Goal: Transaction & Acquisition: Purchase product/service

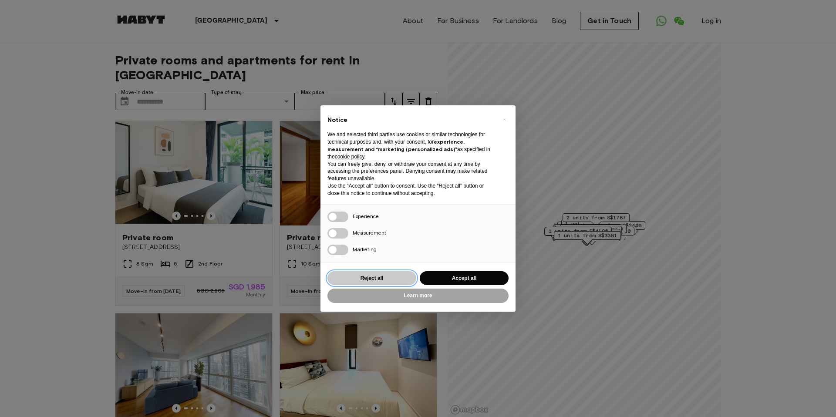
click at [393, 276] on button "Reject all" at bounding box center [371, 278] width 89 height 14
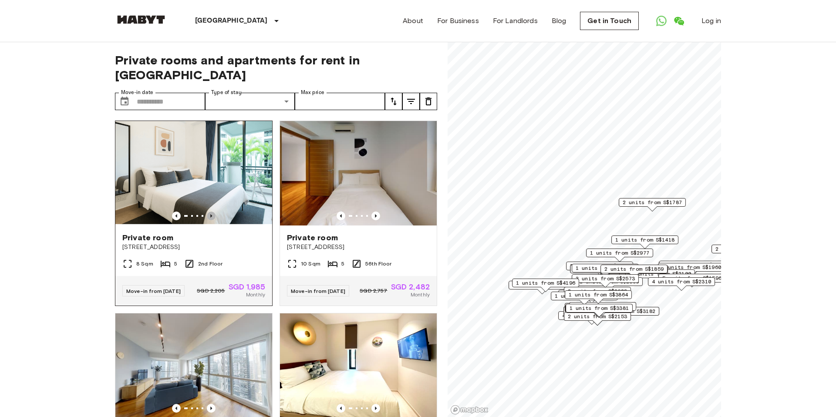
click at [209, 212] on icon "Previous image" at bounding box center [211, 216] width 9 height 9
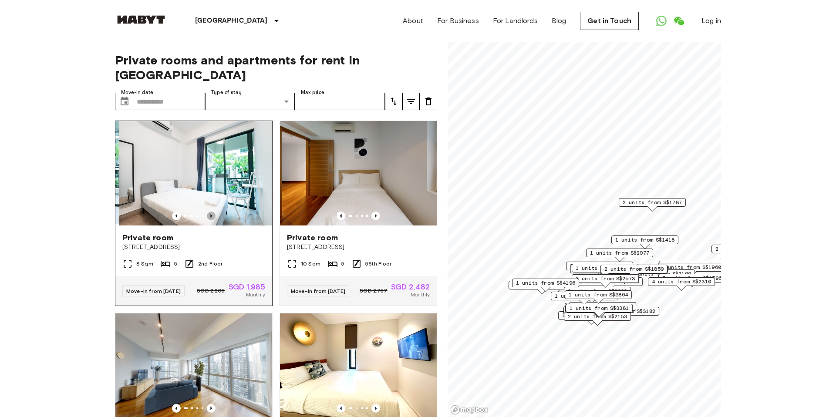
click at [209, 212] on icon "Previous image" at bounding box center [211, 216] width 9 height 9
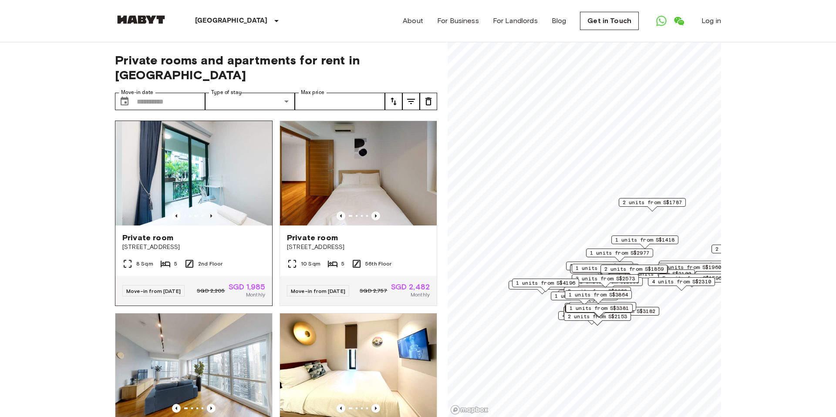
click at [209, 212] on icon "Previous image" at bounding box center [211, 216] width 9 height 9
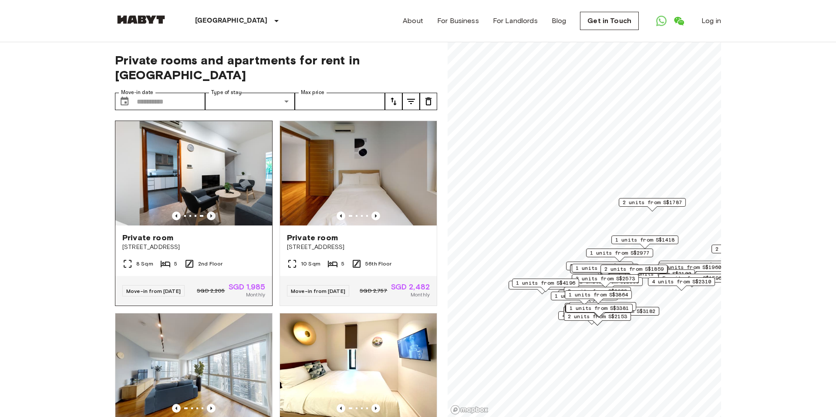
click at [209, 212] on icon "Previous image" at bounding box center [211, 216] width 9 height 9
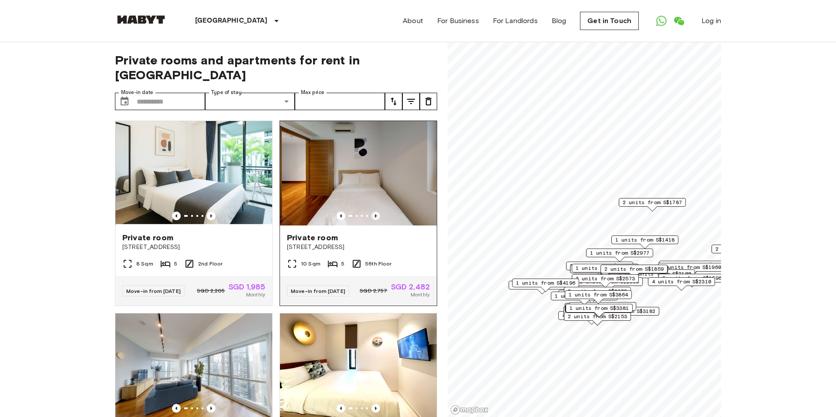
click at [377, 212] on icon "Previous image" at bounding box center [375, 216] width 9 height 9
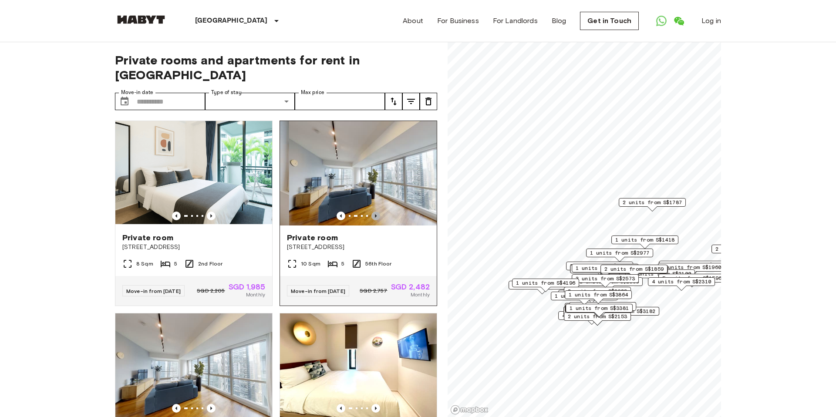
click at [377, 212] on icon "Previous image" at bounding box center [375, 216] width 9 height 9
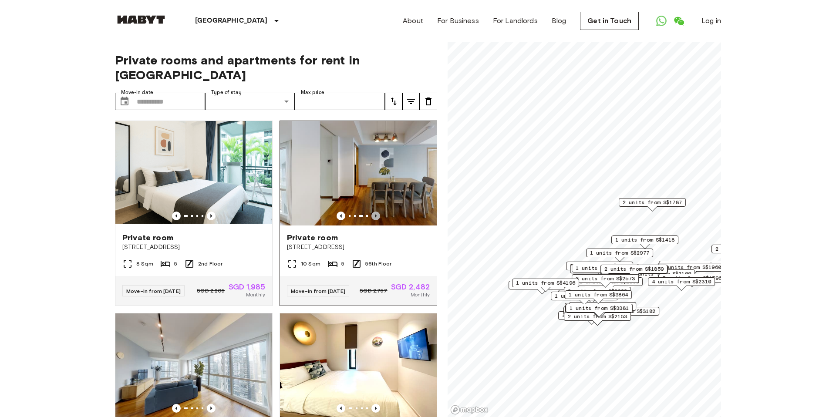
click at [377, 212] on icon "Previous image" at bounding box center [375, 216] width 9 height 9
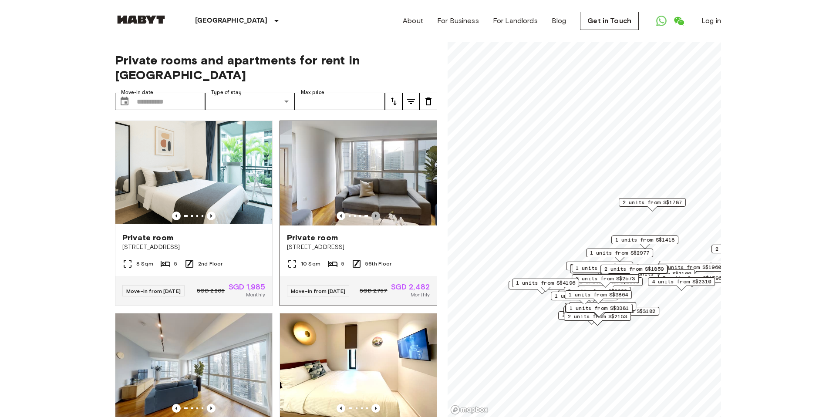
click at [377, 212] on icon "Previous image" at bounding box center [375, 216] width 9 height 9
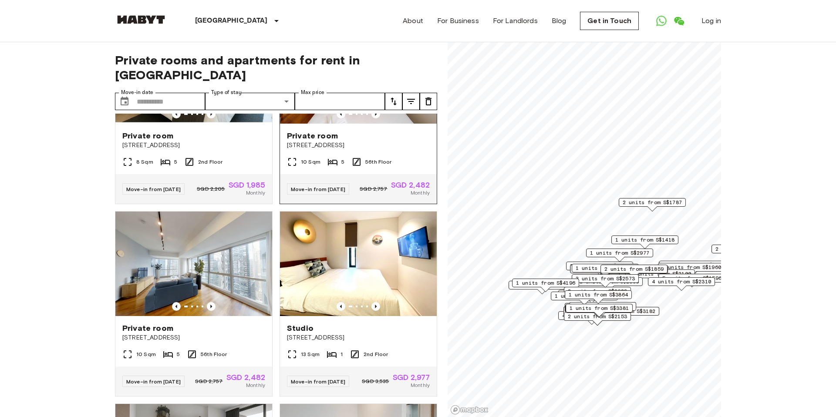
scroll to position [131, 0]
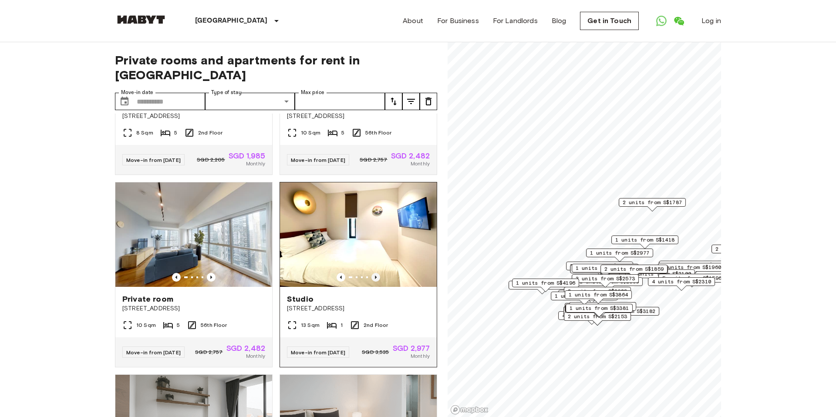
click at [379, 273] on icon "Previous image" at bounding box center [375, 277] width 9 height 9
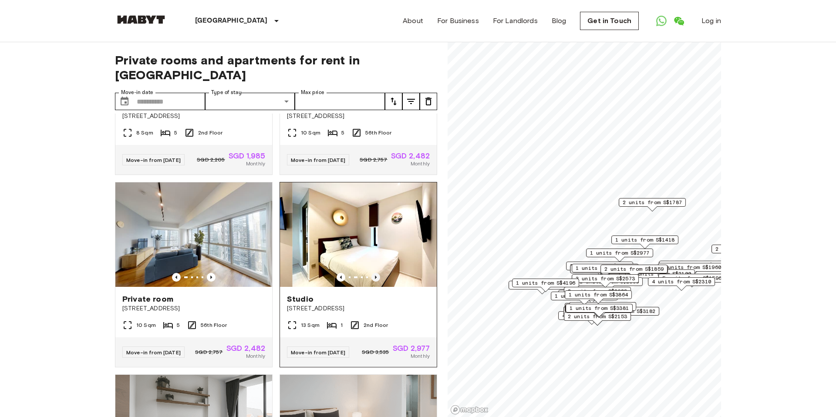
click at [379, 273] on icon "Previous image" at bounding box center [375, 277] width 9 height 9
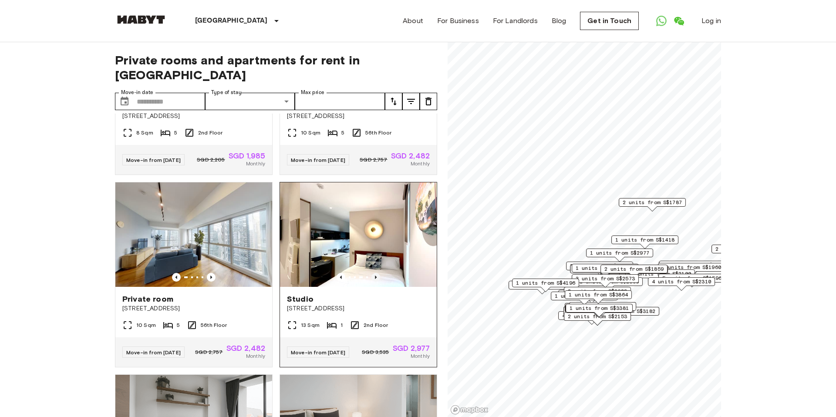
click at [379, 273] on icon "Previous image" at bounding box center [375, 277] width 9 height 9
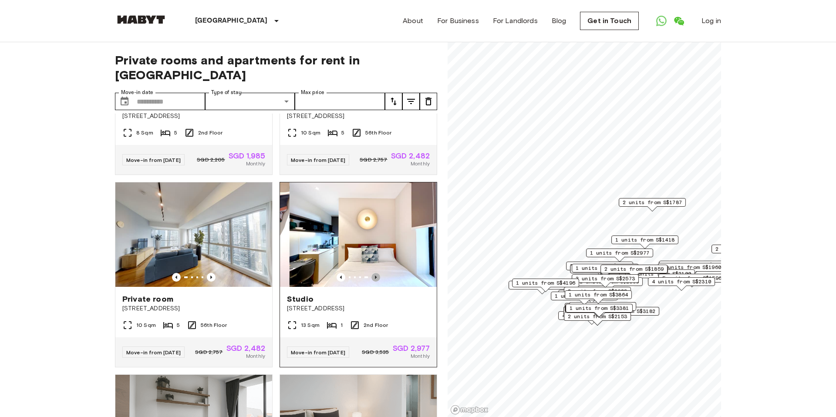
click at [379, 273] on icon "Previous image" at bounding box center [375, 277] width 9 height 9
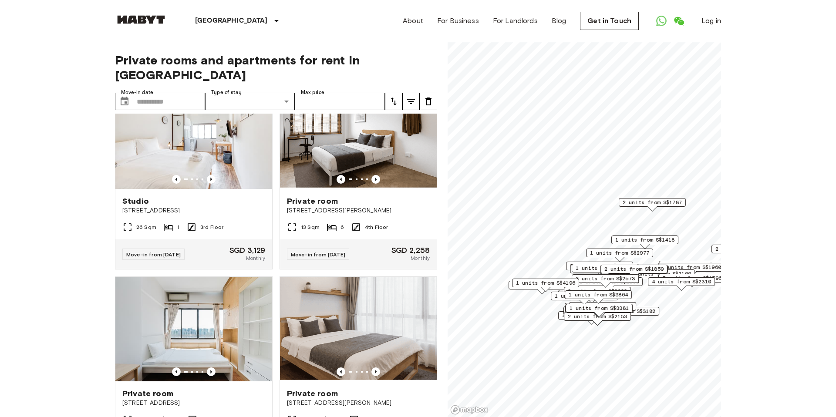
scroll to position [999, 0]
click at [375, 175] on icon "Previous image" at bounding box center [375, 179] width 9 height 9
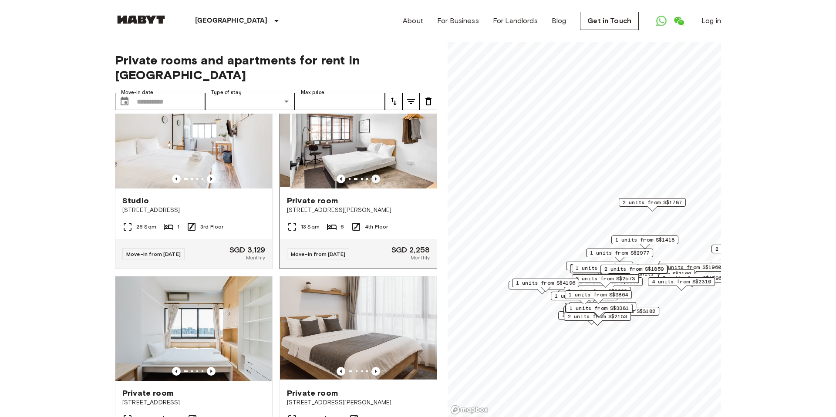
click at [375, 175] on icon "Previous image" at bounding box center [375, 179] width 9 height 9
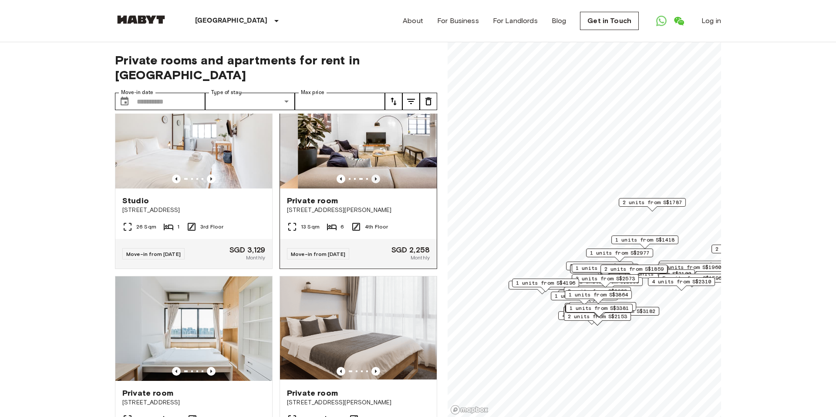
click at [375, 175] on icon "Previous image" at bounding box center [375, 179] width 9 height 9
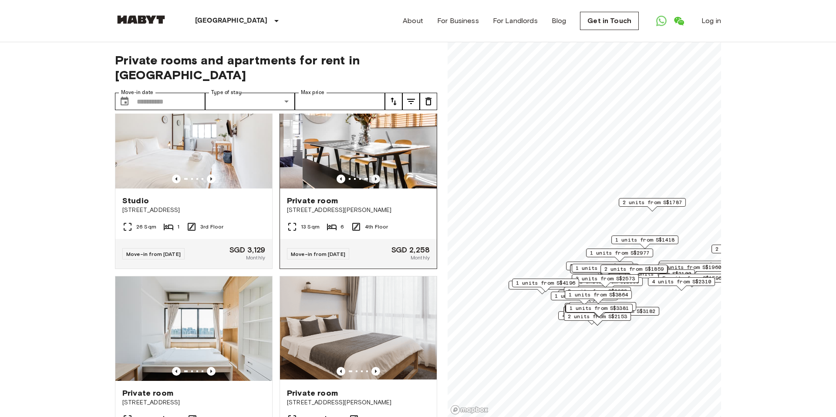
click at [375, 175] on icon "Previous image" at bounding box center [375, 179] width 9 height 9
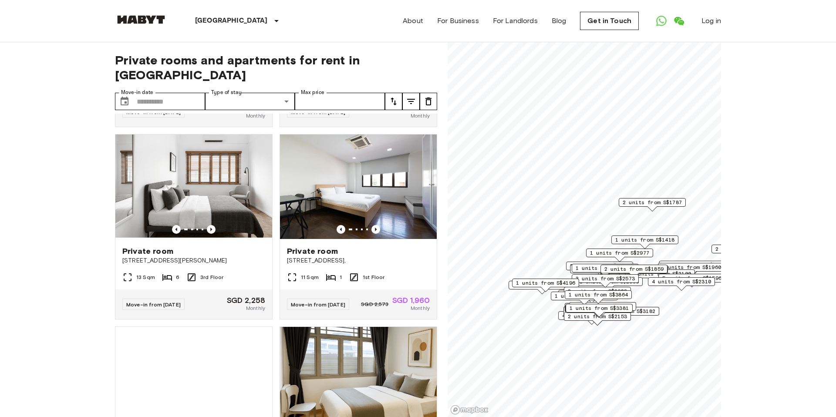
scroll to position [1934, 0]
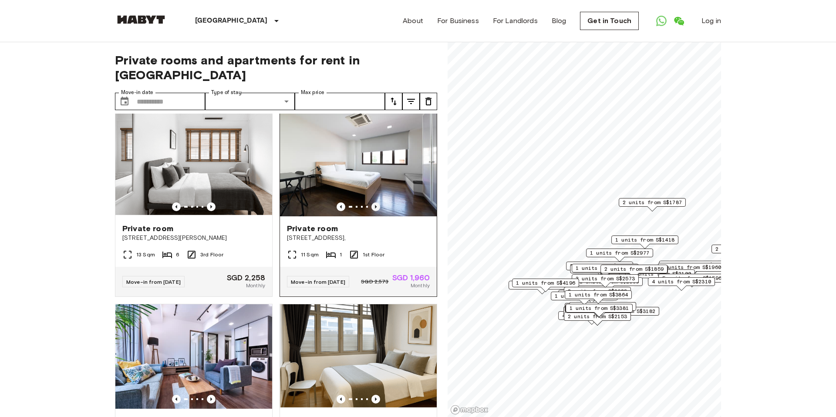
click at [378, 203] on icon "Previous image" at bounding box center [375, 206] width 9 height 9
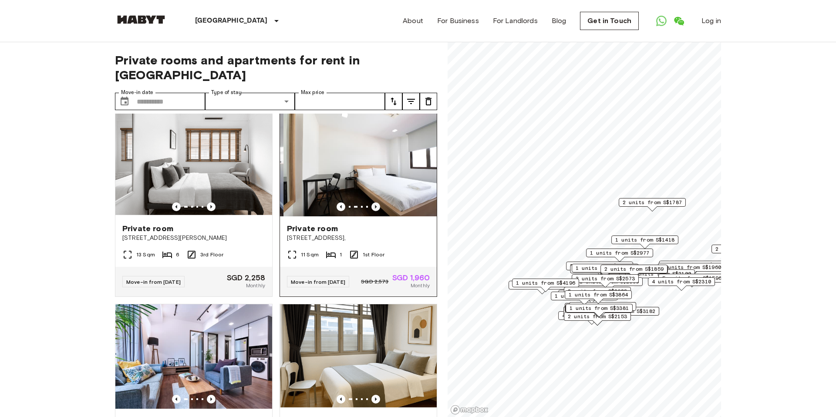
click at [378, 203] on icon "Previous image" at bounding box center [375, 206] width 9 height 9
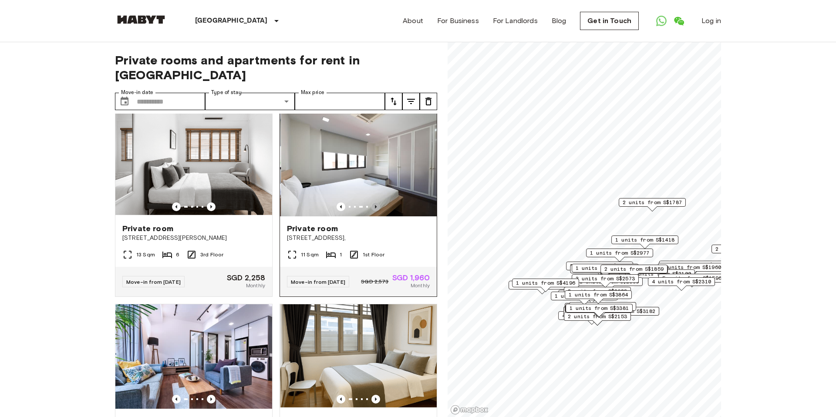
click at [378, 203] on icon "Previous image" at bounding box center [375, 206] width 9 height 9
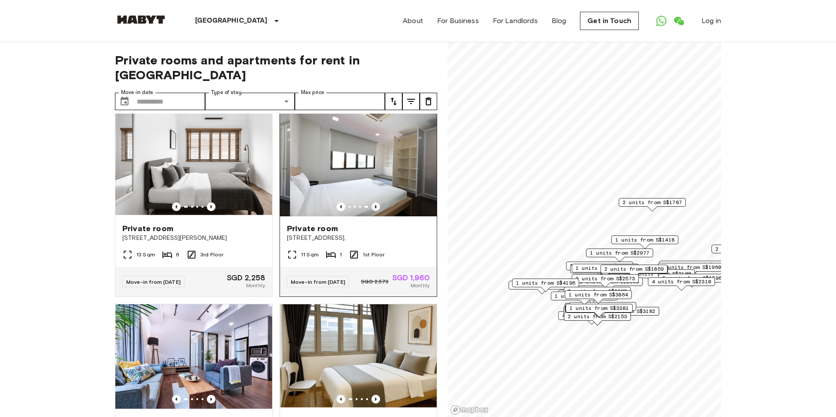
click at [378, 203] on icon "Previous image" at bounding box center [375, 206] width 9 height 9
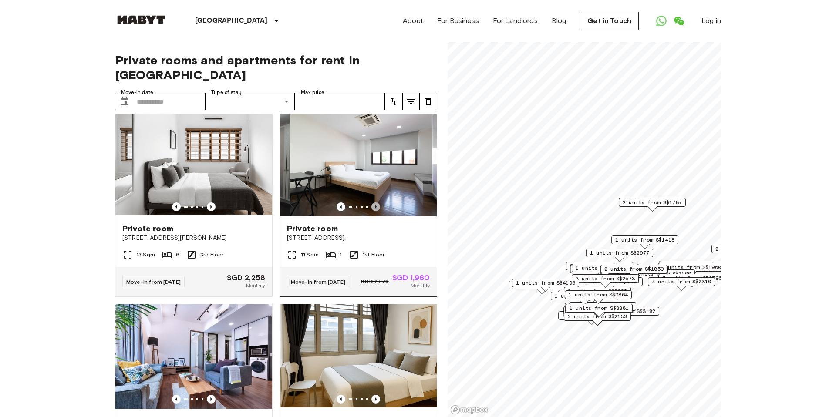
click at [378, 203] on icon "Previous image" at bounding box center [375, 206] width 9 height 9
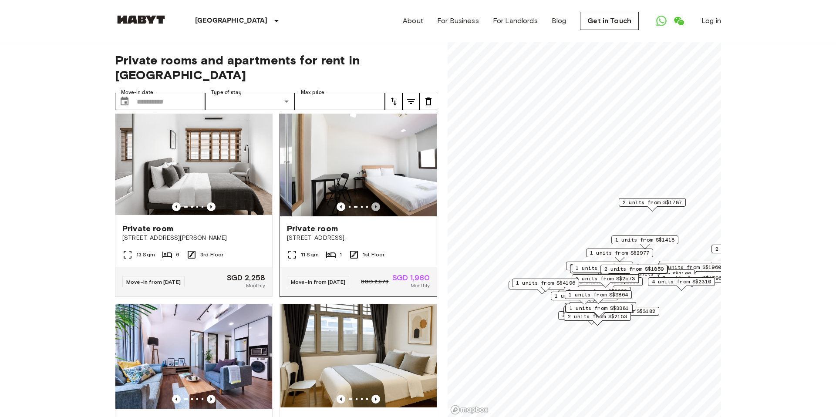
click at [378, 203] on icon "Previous image" at bounding box center [375, 206] width 9 height 9
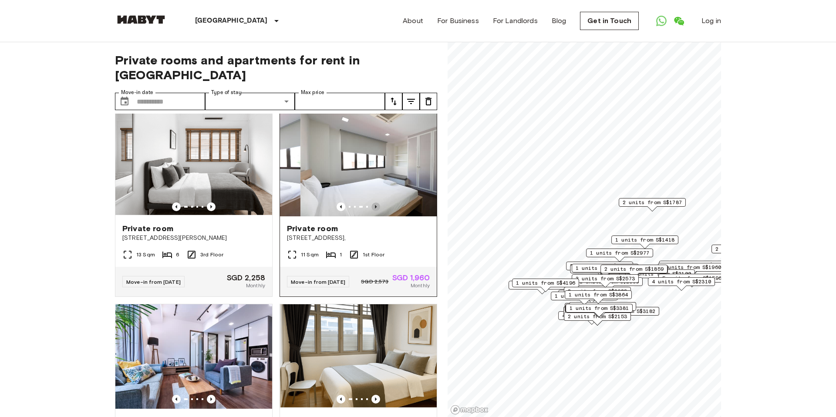
click at [378, 203] on icon "Previous image" at bounding box center [375, 206] width 9 height 9
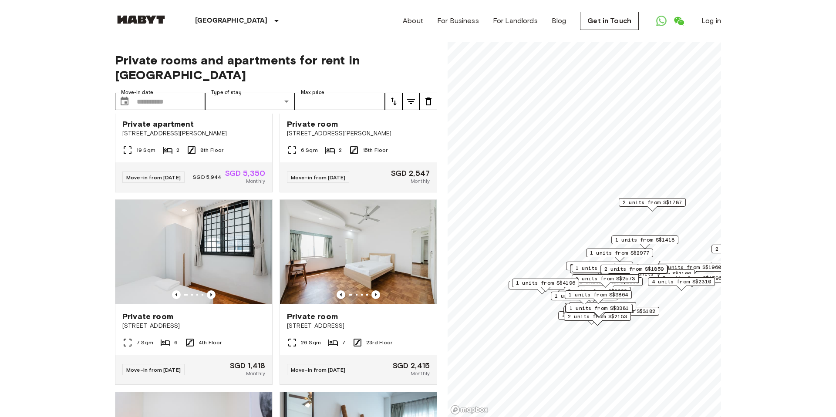
scroll to position [3124, 0]
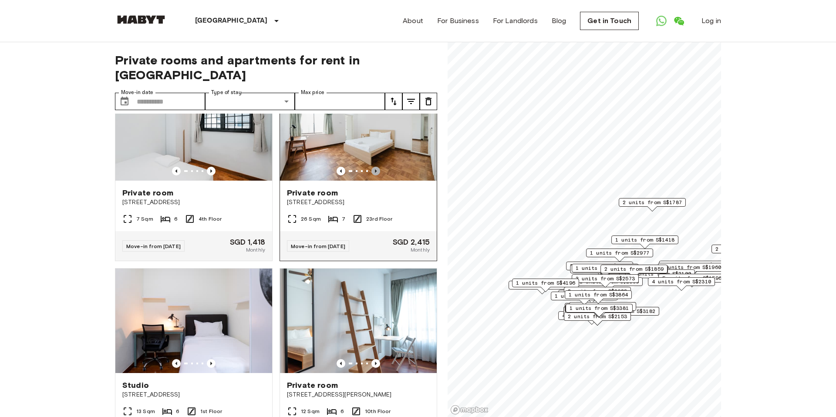
click at [376, 175] on icon "Previous image" at bounding box center [375, 171] width 9 height 9
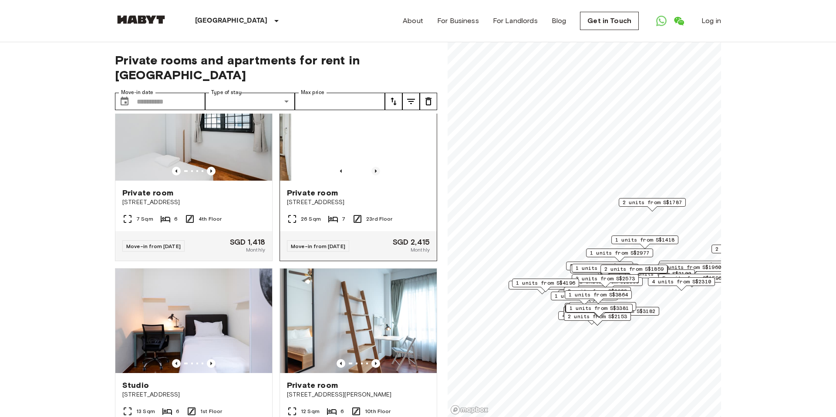
click at [376, 175] on icon "Previous image" at bounding box center [375, 171] width 9 height 9
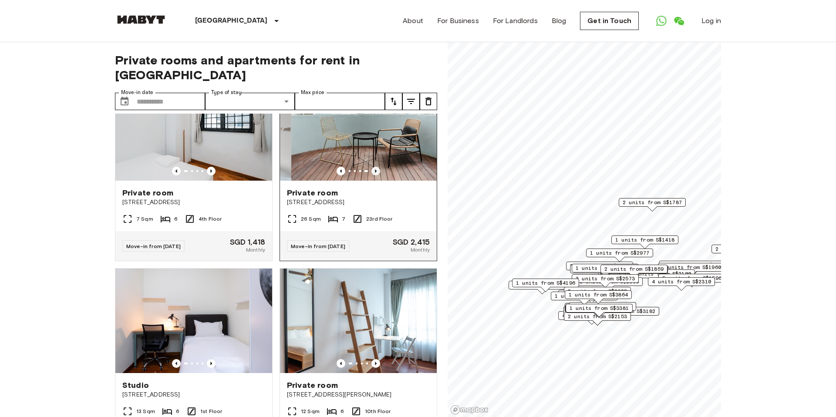
click at [376, 173] on icon "Previous image" at bounding box center [376, 170] width 2 height 3
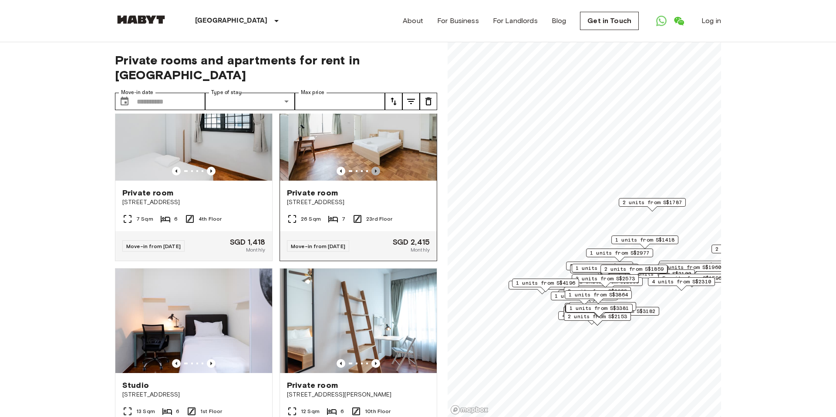
click at [376, 173] on icon "Previous image" at bounding box center [376, 170] width 2 height 3
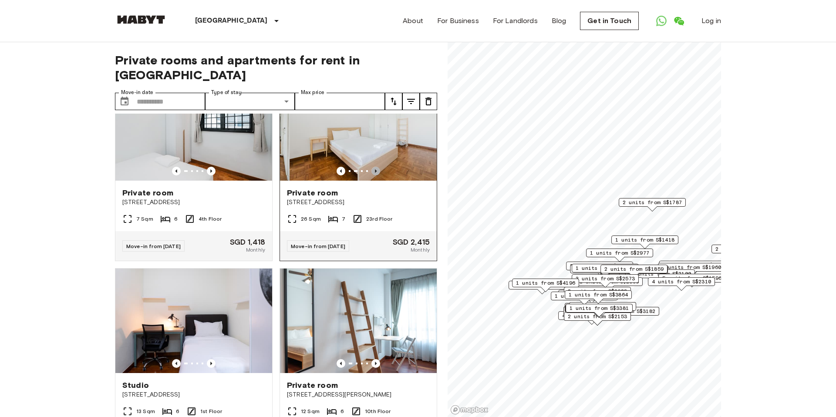
click at [376, 173] on icon "Previous image" at bounding box center [376, 170] width 2 height 3
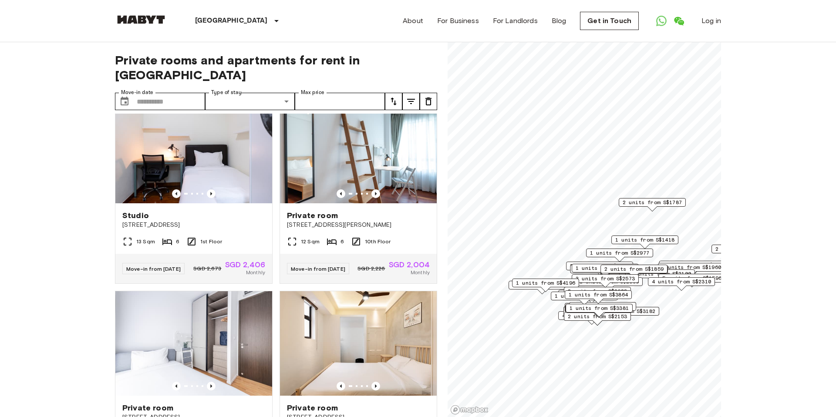
scroll to position [3297, 0]
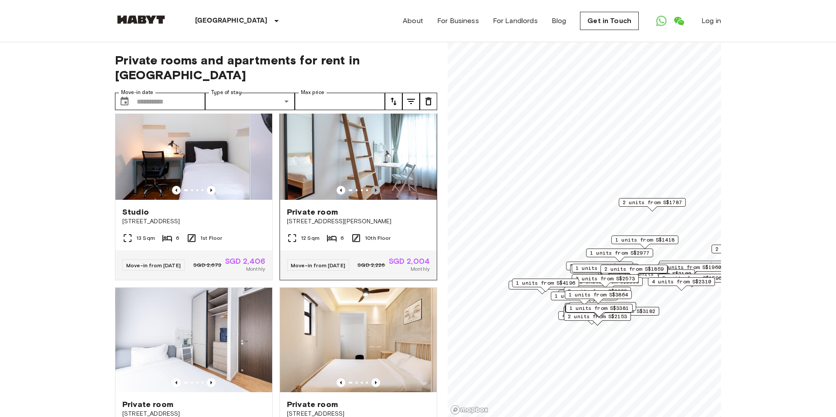
click at [377, 195] on icon "Previous image" at bounding box center [375, 190] width 9 height 9
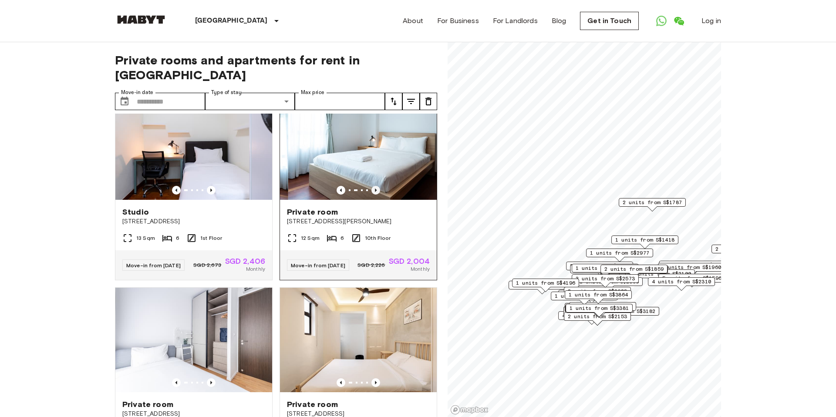
click at [377, 195] on icon "Previous image" at bounding box center [375, 190] width 9 height 9
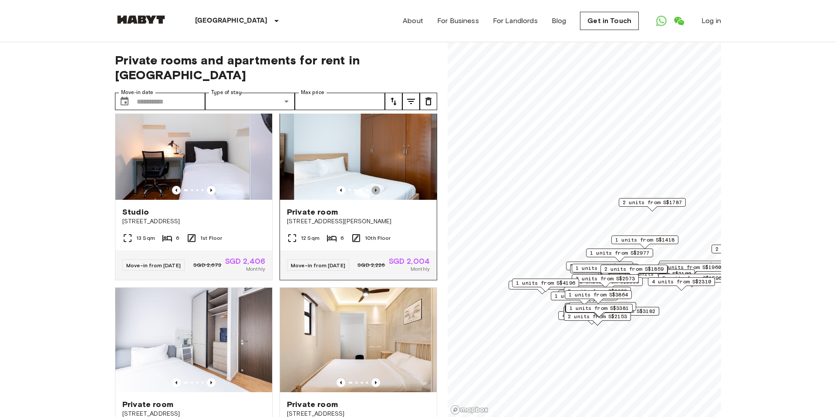
click at [377, 195] on icon "Previous image" at bounding box center [375, 190] width 9 height 9
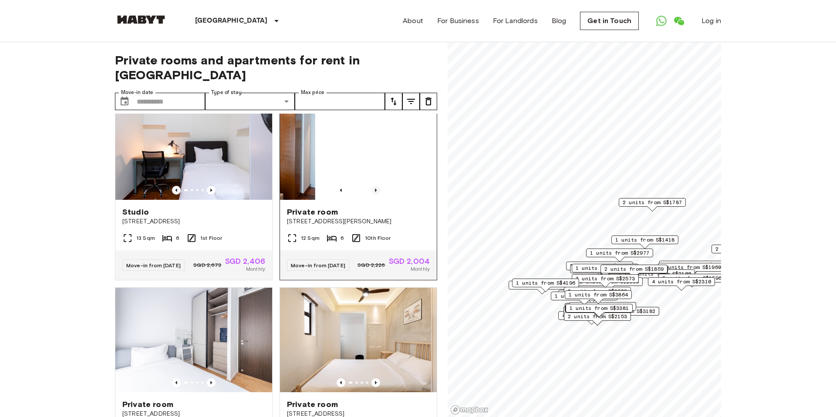
click at [377, 195] on icon "Previous image" at bounding box center [375, 190] width 9 height 9
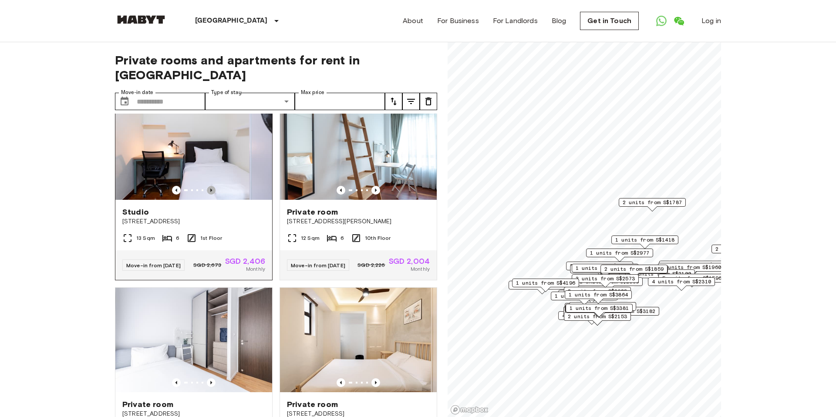
click at [214, 195] on icon "Previous image" at bounding box center [211, 190] width 9 height 9
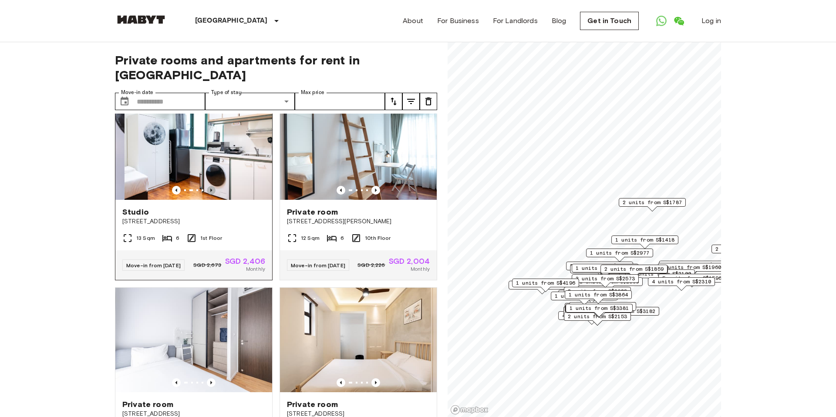
click at [214, 195] on icon "Previous image" at bounding box center [211, 190] width 9 height 9
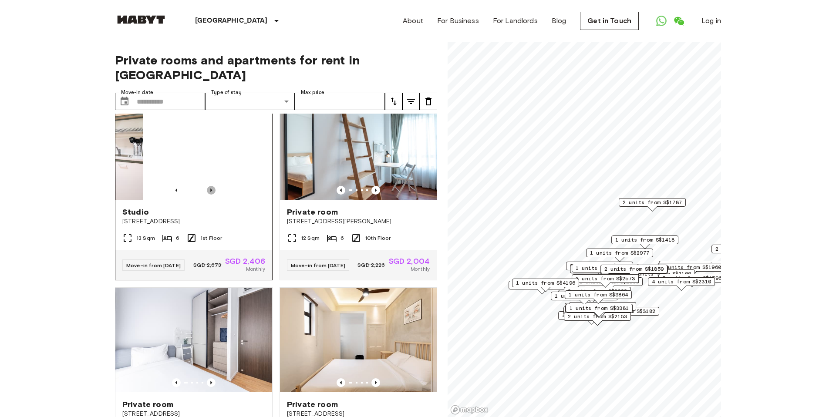
click at [214, 195] on icon "Previous image" at bounding box center [211, 190] width 9 height 9
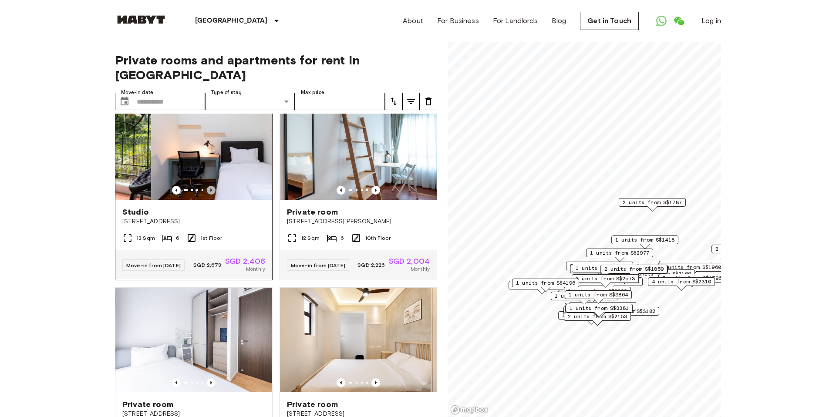
click at [214, 195] on icon "Previous image" at bounding box center [211, 190] width 9 height 9
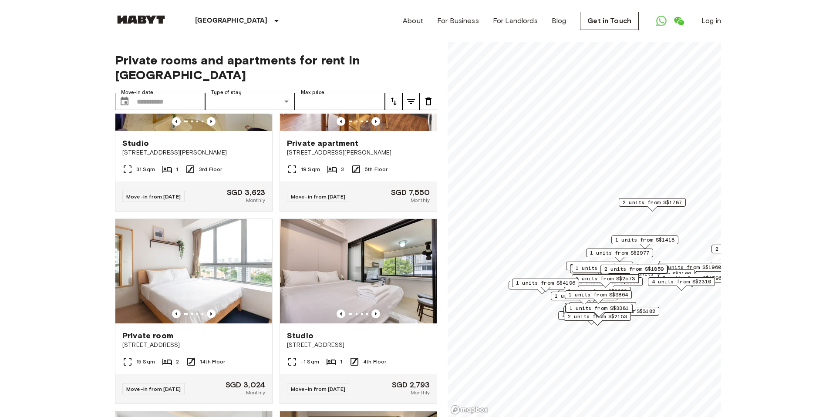
scroll to position [8914, 0]
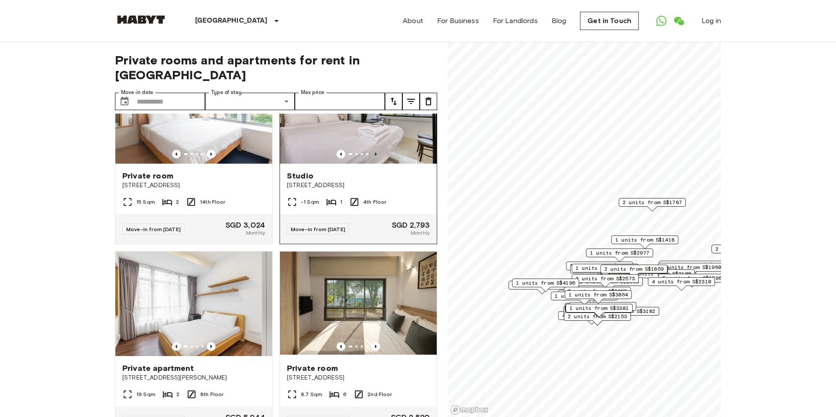
click at [376, 158] on icon "Previous image" at bounding box center [375, 154] width 9 height 9
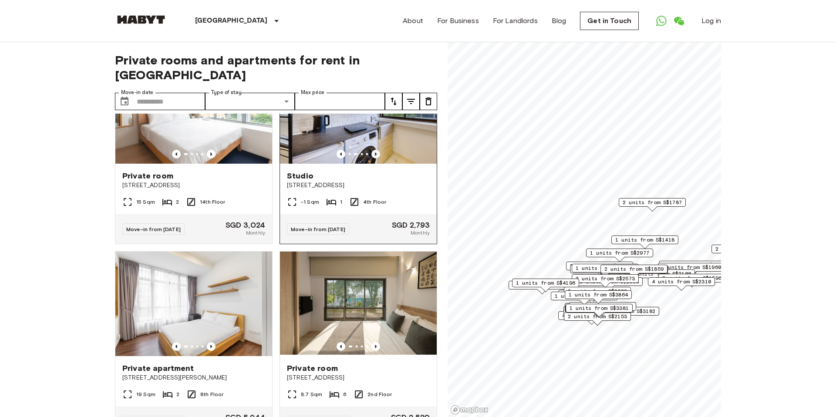
click at [376, 158] on icon "Previous image" at bounding box center [375, 154] width 9 height 9
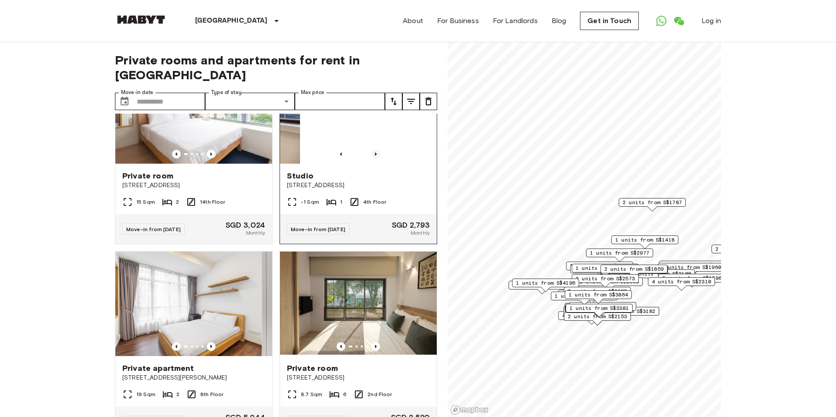
click at [376, 158] on icon "Previous image" at bounding box center [375, 154] width 9 height 9
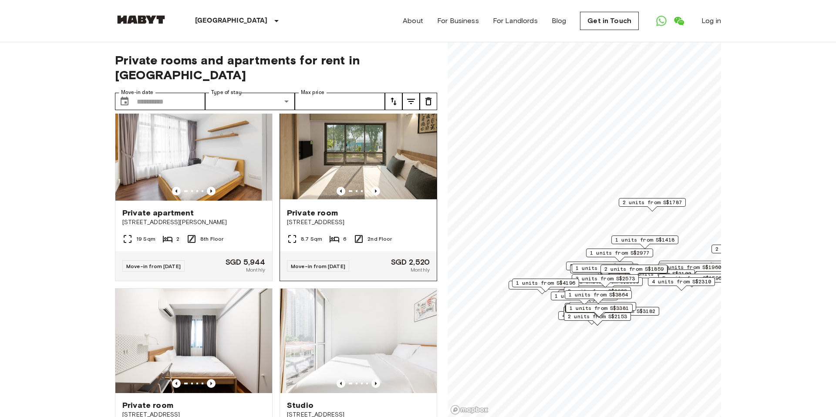
scroll to position [9071, 0]
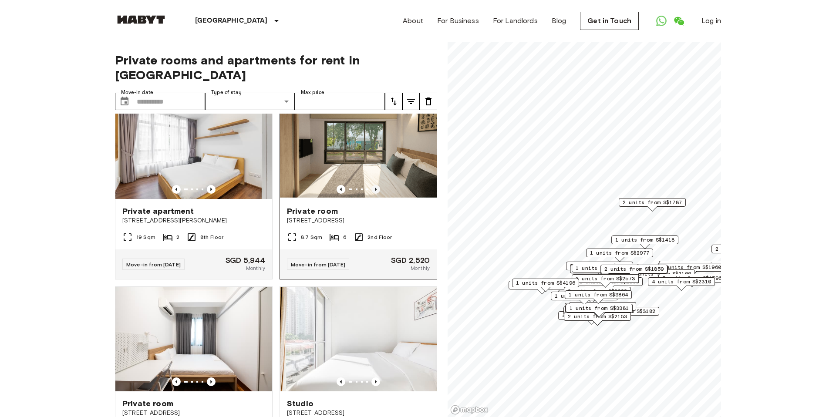
click at [376, 194] on icon "Previous image" at bounding box center [375, 189] width 9 height 9
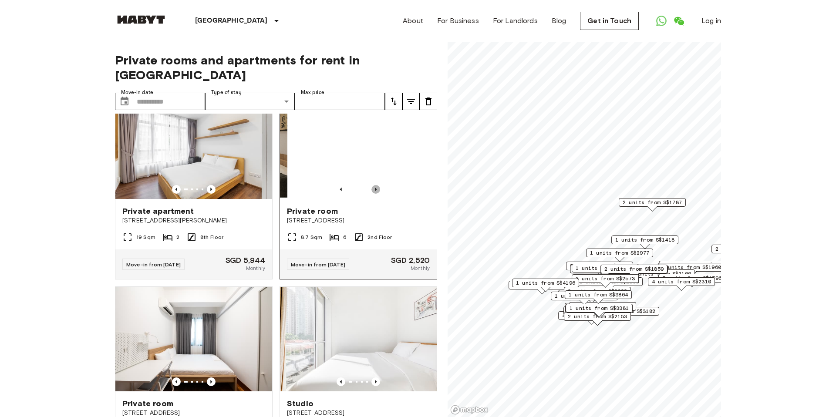
click at [376, 194] on icon "Previous image" at bounding box center [375, 189] width 9 height 9
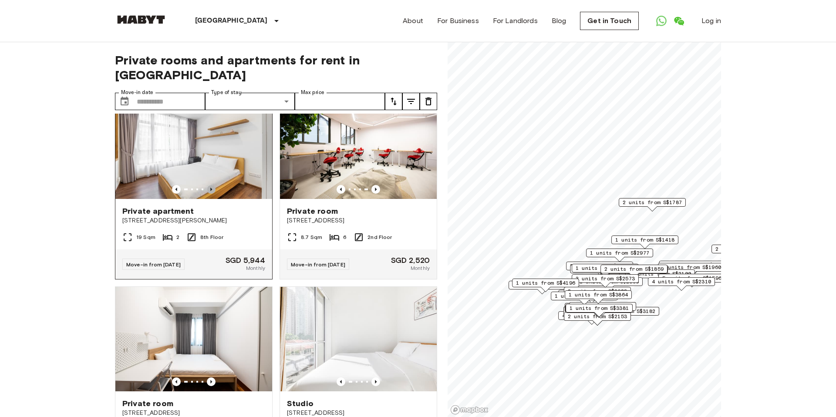
click at [212, 194] on icon "Previous image" at bounding box center [211, 189] width 9 height 9
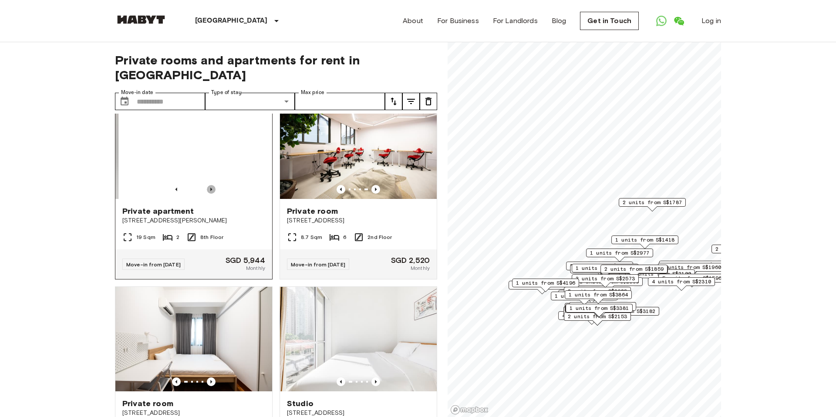
click at [212, 194] on icon "Previous image" at bounding box center [211, 189] width 9 height 9
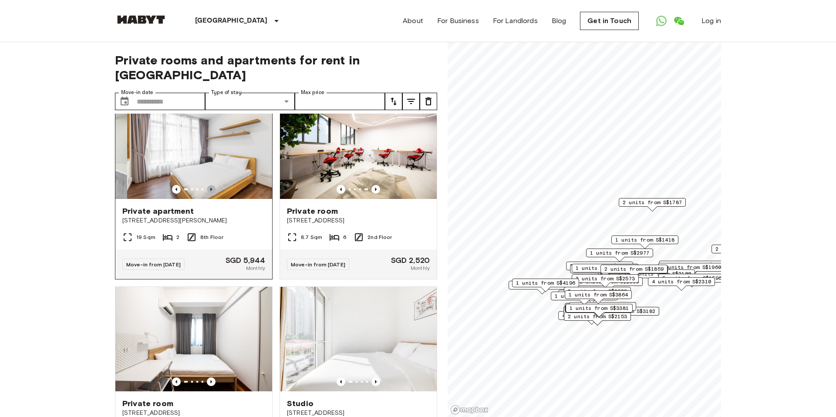
click at [212, 194] on icon "Previous image" at bounding box center [211, 189] width 9 height 9
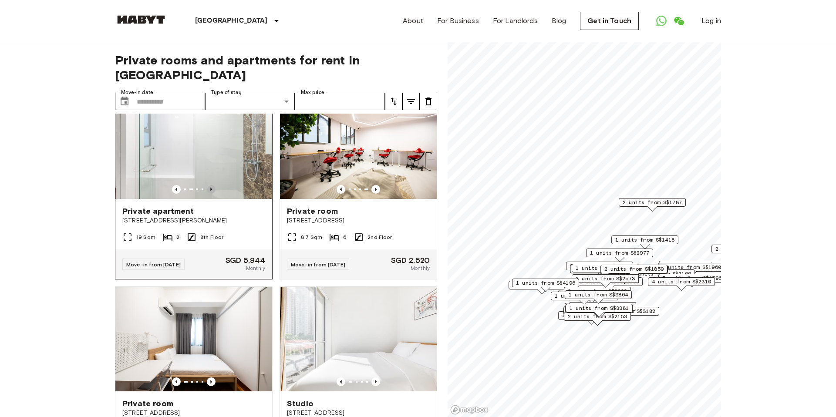
click at [212, 194] on icon "Previous image" at bounding box center [211, 189] width 9 height 9
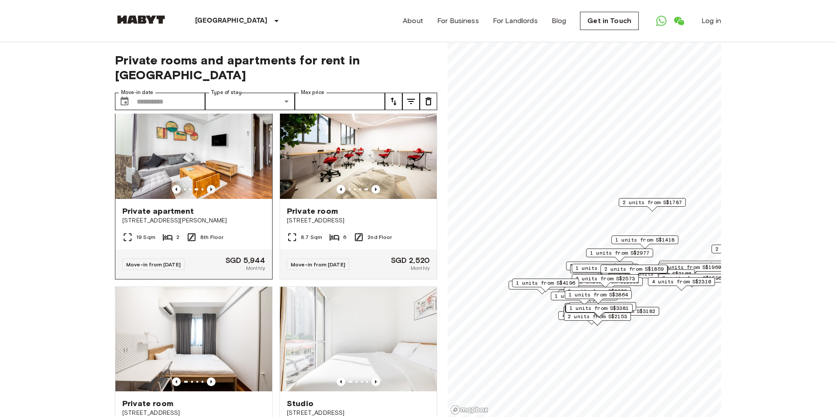
click at [212, 194] on icon "Previous image" at bounding box center [211, 189] width 9 height 9
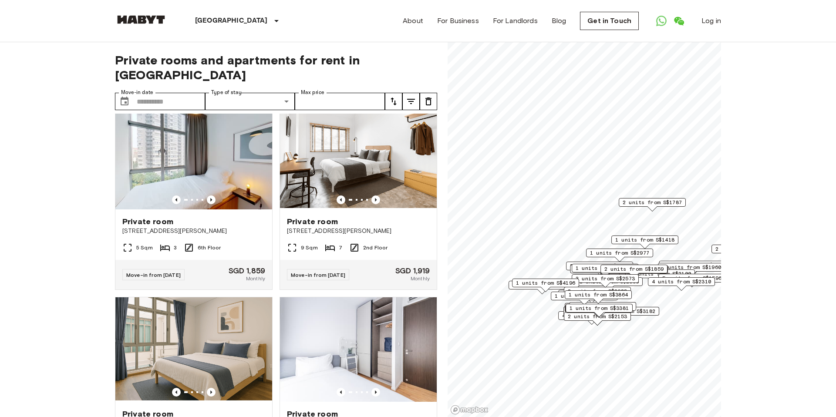
scroll to position [12375, 0]
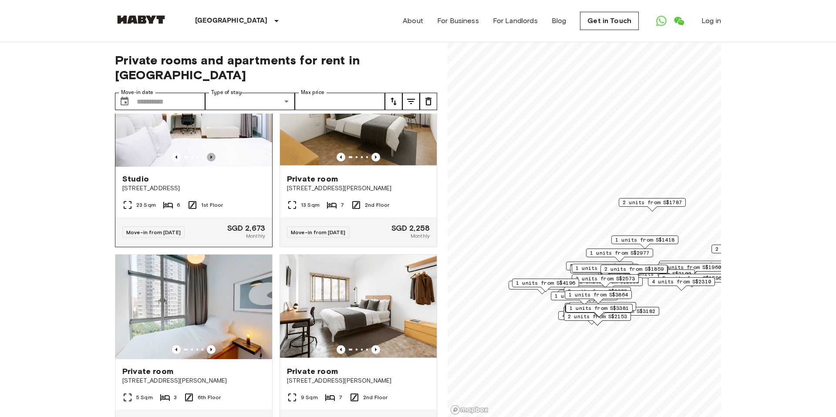
click at [212, 162] on icon "Previous image" at bounding box center [211, 157] width 9 height 9
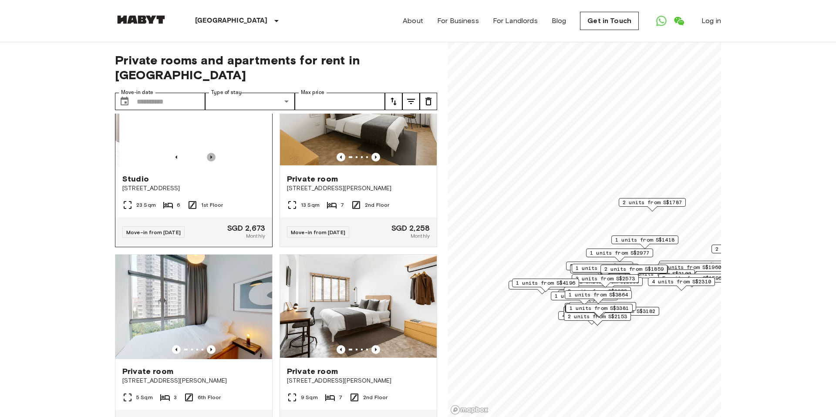
click at [212, 162] on icon "Previous image" at bounding box center [211, 157] width 9 height 9
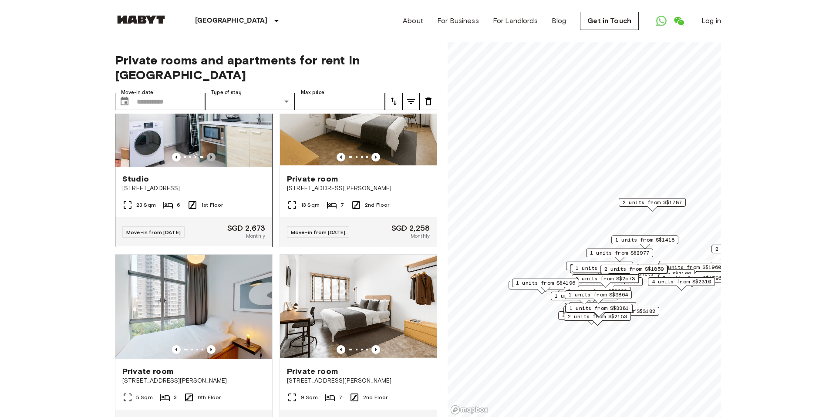
click at [212, 162] on icon "Previous image" at bounding box center [211, 157] width 9 height 9
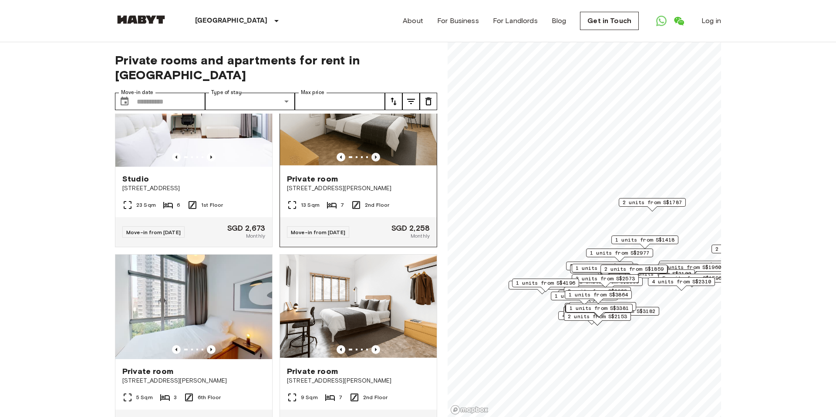
click at [374, 162] on icon "Previous image" at bounding box center [375, 157] width 9 height 9
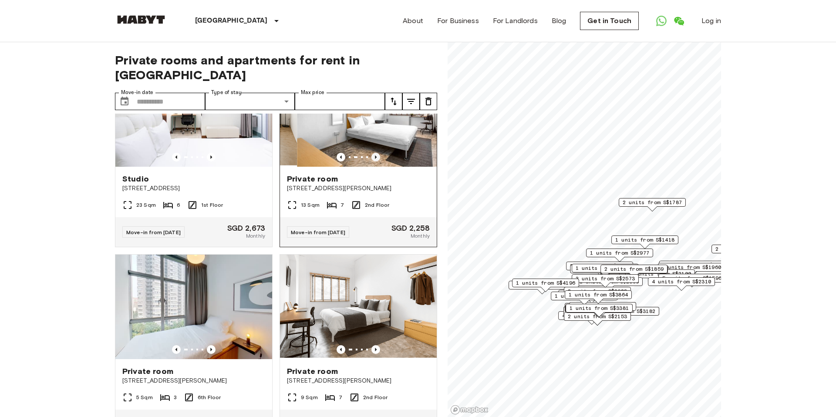
click at [374, 162] on icon "Previous image" at bounding box center [375, 157] width 9 height 9
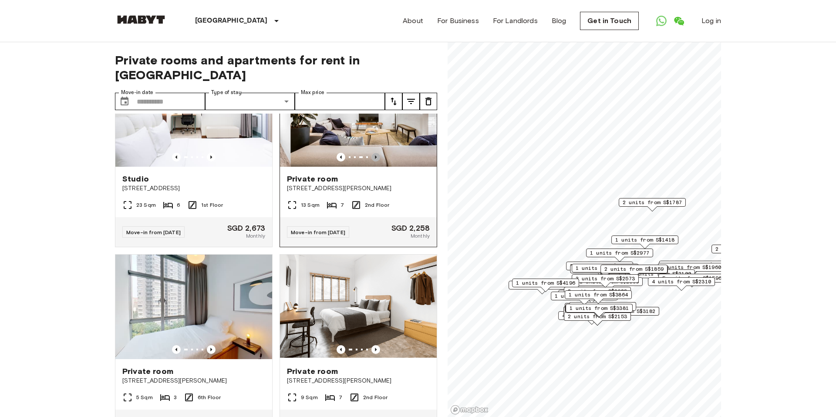
click at [374, 162] on icon "Previous image" at bounding box center [375, 157] width 9 height 9
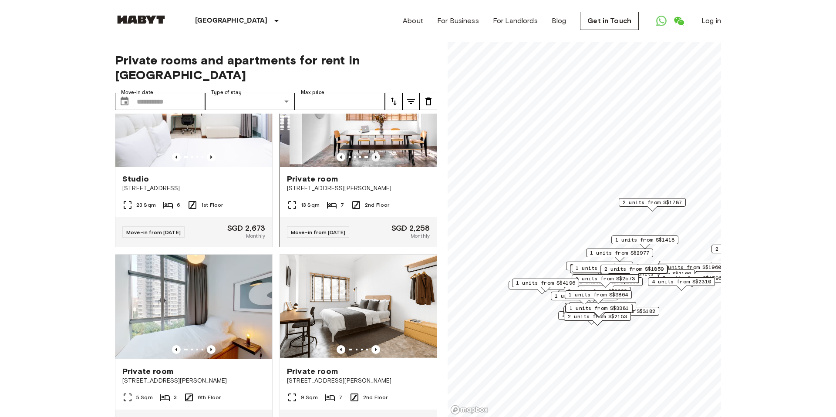
click at [374, 162] on icon "Previous image" at bounding box center [375, 157] width 9 height 9
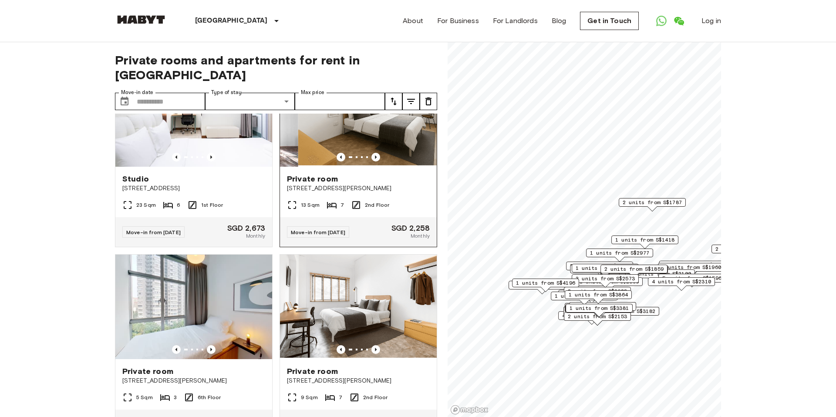
click at [381, 167] on img at bounding box center [376, 114] width 157 height 104
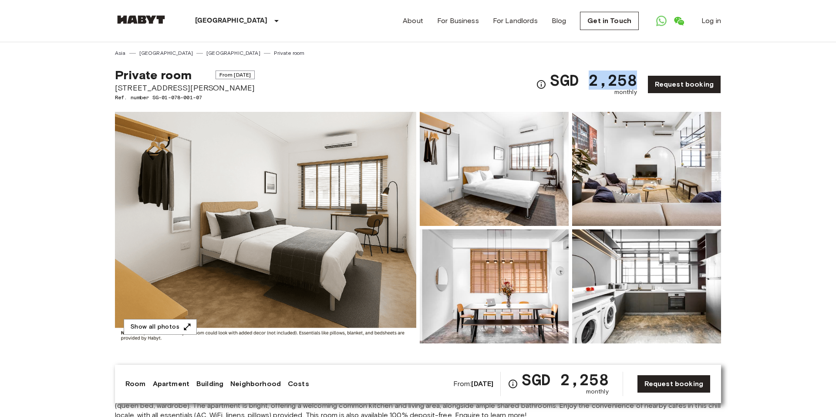
drag, startPoint x: 594, startPoint y: 75, endPoint x: 638, endPoint y: 79, distance: 43.7
click at [637, 79] on span "SGD 2,258" at bounding box center [593, 80] width 87 height 16
click at [344, 222] on img at bounding box center [265, 228] width 301 height 232
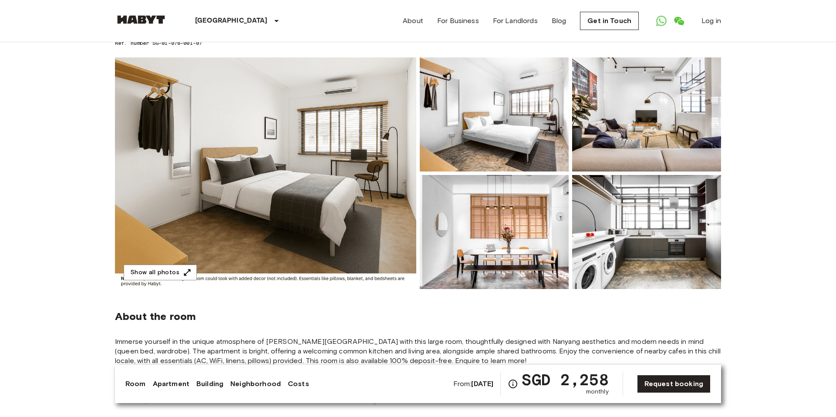
scroll to position [5, 0]
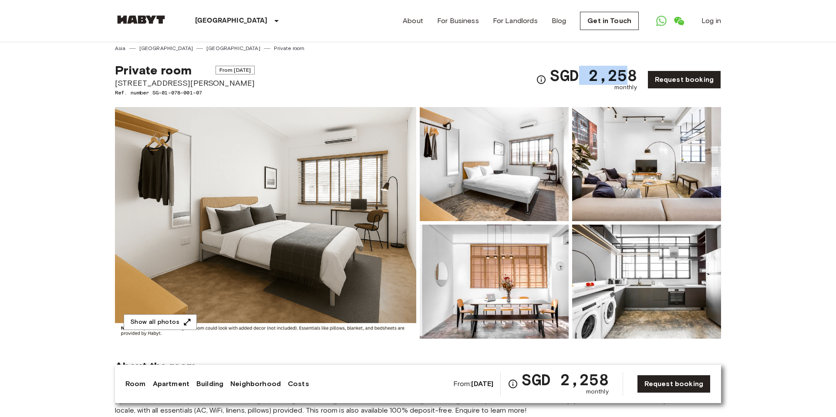
drag, startPoint x: 633, startPoint y: 74, endPoint x: 579, endPoint y: 74, distance: 54.4
click at [579, 74] on span "SGD 2,258" at bounding box center [593, 75] width 87 height 16
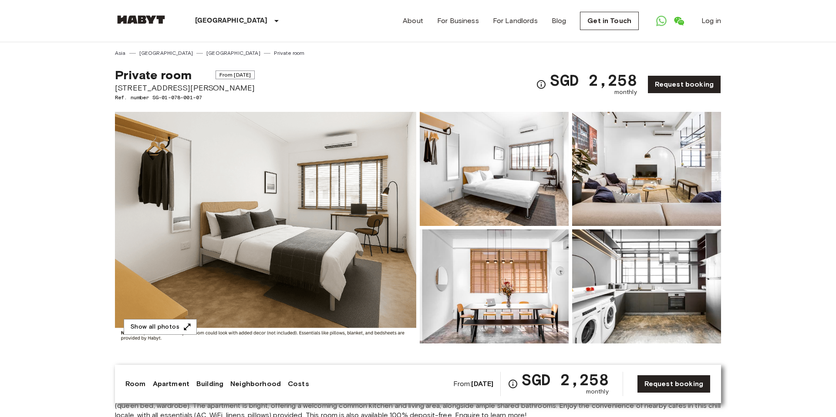
scroll to position [61, 0]
